Goal: Information Seeking & Learning: Learn about a topic

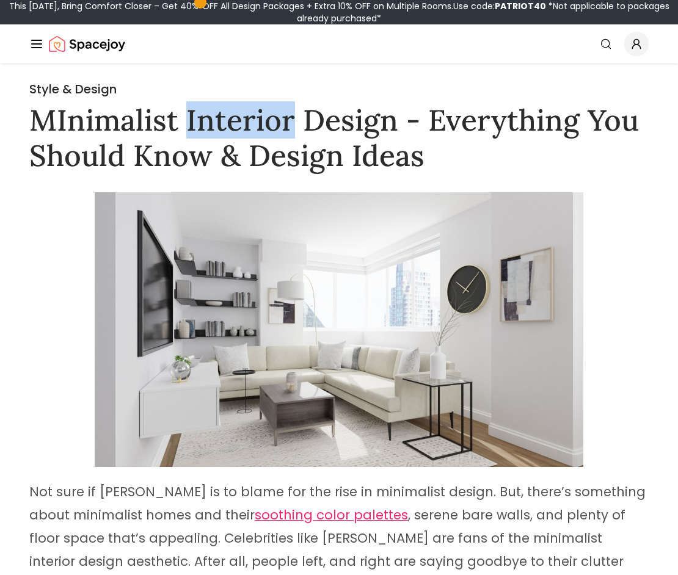
drag, startPoint x: 189, startPoint y: 120, endPoint x: 281, endPoint y: 126, distance: 92.4
click at [286, 123] on h1 "MInimalist Interior Design - Everything You Should Know & Design Ideas" at bounding box center [338, 138] width 619 height 70
copy h1 "Interior"
click at [29, 113] on h1 "MInimalist Interior Design - Everything You Should Know & Design Ideas" at bounding box center [338, 138] width 619 height 70
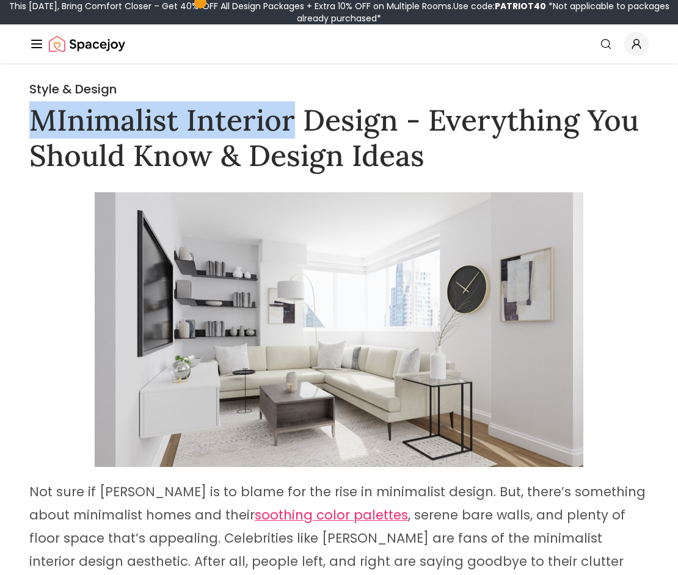
drag, startPoint x: 31, startPoint y: 120, endPoint x: 42, endPoint y: 140, distance: 23.5
click at [295, 119] on h1 "MInimalist Interior Design - Everything You Should Know & Design Ideas" at bounding box center [338, 138] width 619 height 70
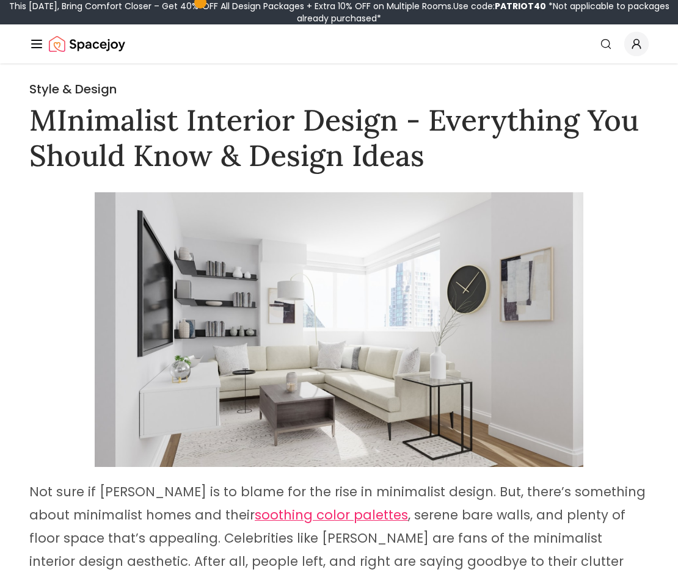
click at [368, 127] on h1 "MInimalist Interior Design - Everything You Should Know & Design Ideas" at bounding box center [338, 138] width 619 height 70
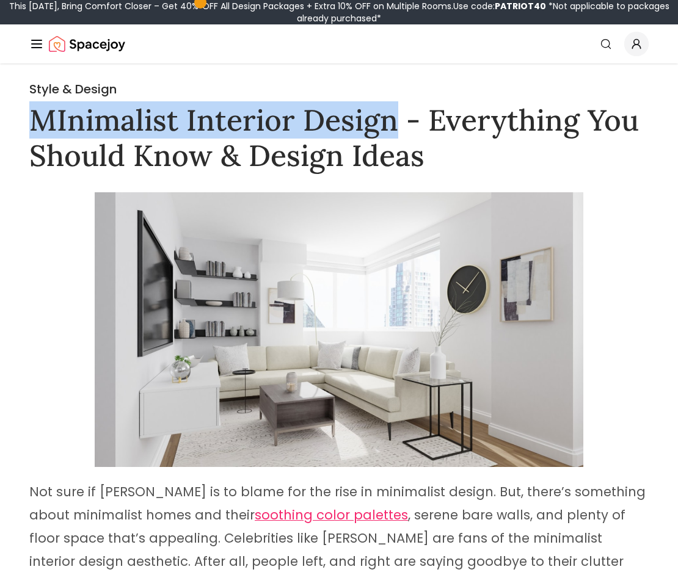
drag, startPoint x: 391, startPoint y: 119, endPoint x: 19, endPoint y: 122, distance: 371.8
copy h1 "MInimalist Interior Design"
